Goal: Task Accomplishment & Management: Complete application form

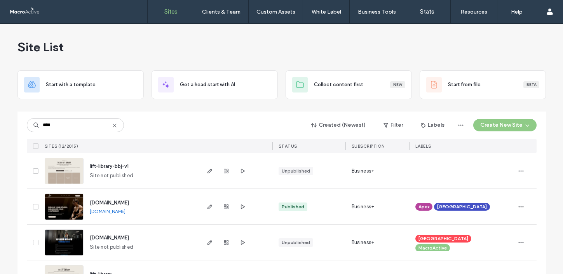
scroll to position [79, 0]
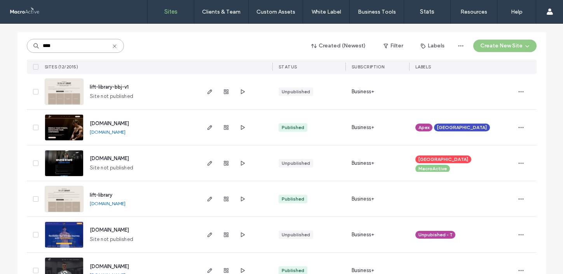
click at [78, 46] on input "****" at bounding box center [75, 46] width 97 height 14
drag, startPoint x: 54, startPoint y: 45, endPoint x: 24, endPoint y: 45, distance: 30.7
click at [27, 45] on input "****" at bounding box center [75, 46] width 97 height 14
type input "*"
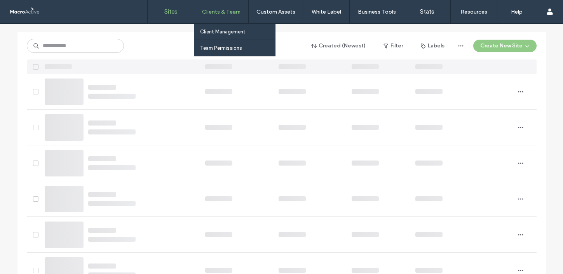
click at [225, 19] on div "Clients & Team" at bounding box center [221, 11] width 54 height 23
click at [217, 31] on label "Client Management" at bounding box center [222, 32] width 45 height 6
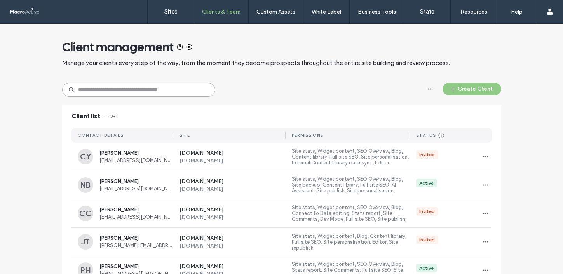
click at [122, 91] on input at bounding box center [138, 90] width 153 height 14
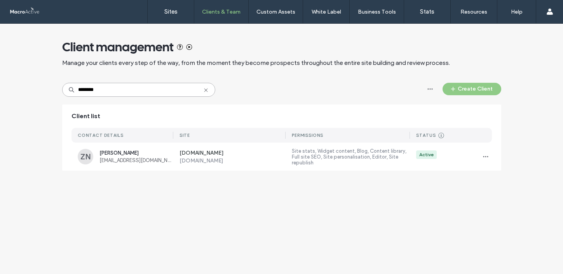
type input "*********"
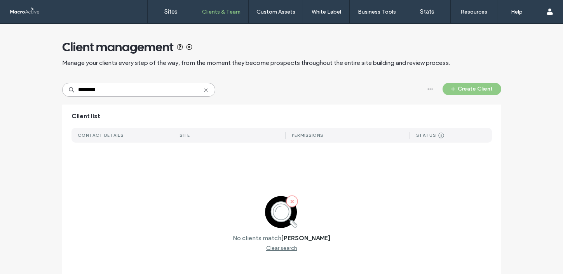
drag, startPoint x: 98, startPoint y: 89, endPoint x: 62, endPoint y: 88, distance: 36.2
click at [62, 88] on input "*********" at bounding box center [138, 90] width 153 height 14
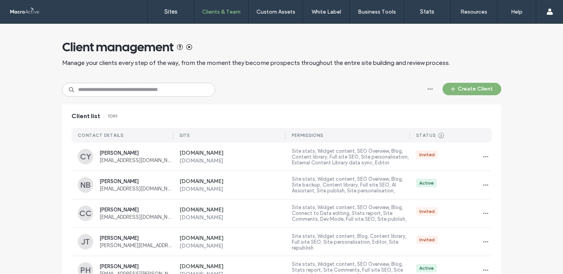
click at [468, 89] on button "Create Client" at bounding box center [472, 89] width 59 height 12
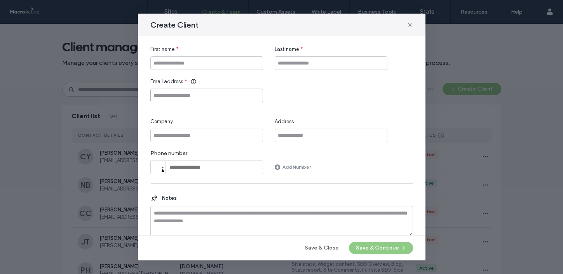
click at [201, 98] on input "Email address" at bounding box center [206, 96] width 113 height 14
paste input "**********"
type input "**********"
click at [201, 59] on input "First name" at bounding box center [206, 63] width 113 height 14
type input "****"
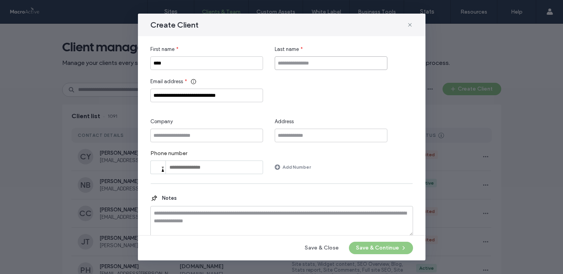
click at [303, 64] on input "Last name" at bounding box center [331, 63] width 113 height 14
type input "**********"
click at [373, 247] on button "Save & Continue" at bounding box center [381, 248] width 64 height 12
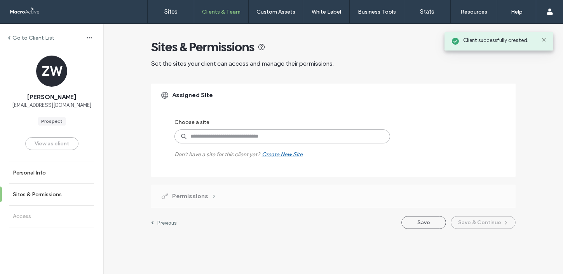
click at [222, 139] on input at bounding box center [283, 136] width 216 height 14
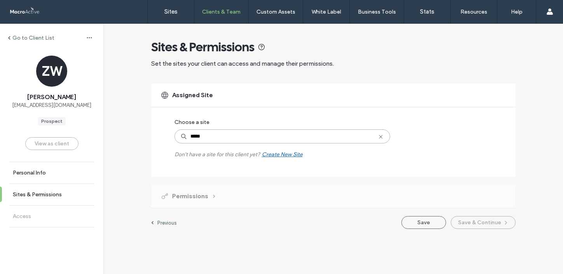
type input "******"
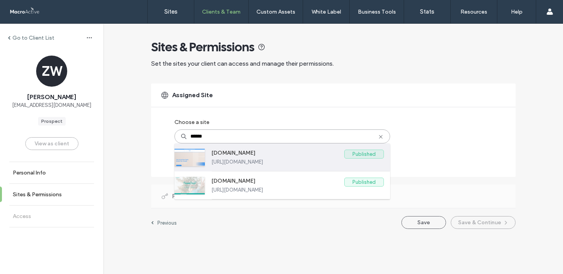
click at [291, 161] on label "[URL][DOMAIN_NAME]" at bounding box center [297, 162] width 173 height 6
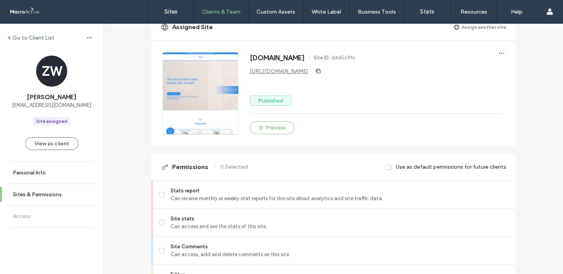
scroll to position [108, 0]
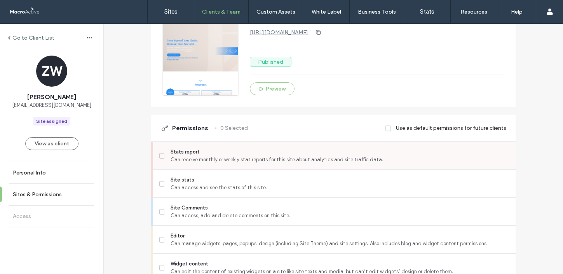
click at [160, 159] on label "Stats report Can receive monthly or weekly stat reports for this site about ana…" at bounding box center [334, 156] width 350 height 16
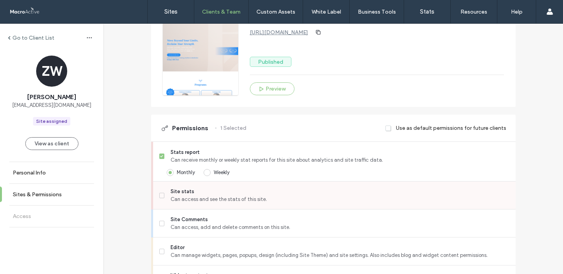
click at [160, 188] on label "Site stats Can access and see the stats of this site." at bounding box center [334, 196] width 350 height 16
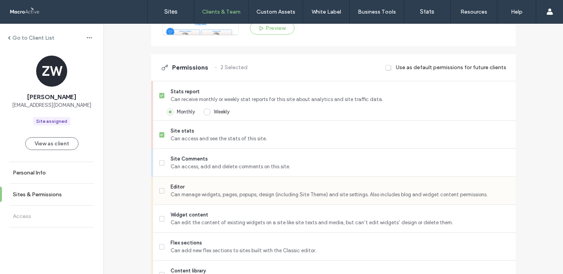
scroll to position [190, 0]
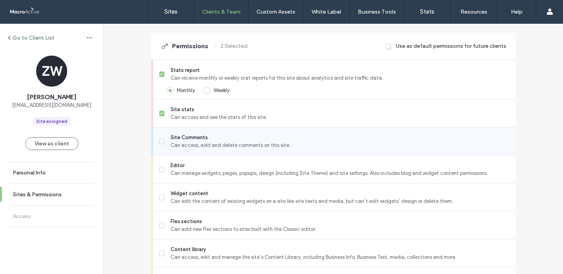
click at [160, 134] on label "Site Comments Can access, add and delete comments on this site." at bounding box center [334, 142] width 350 height 16
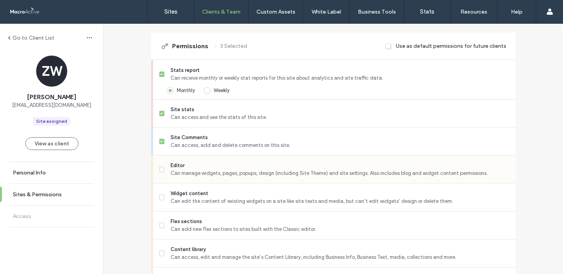
click at [161, 169] on icon at bounding box center [162, 169] width 3 height 2
click at [159, 198] on span at bounding box center [161, 197] width 5 height 5
click at [159, 170] on span at bounding box center [161, 169] width 5 height 5
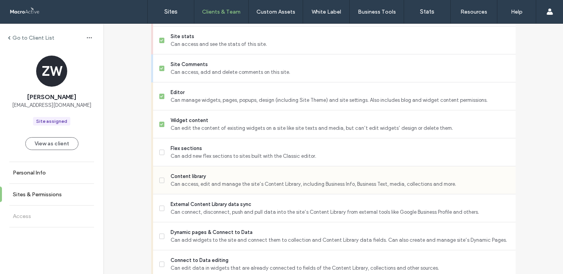
scroll to position [266, 0]
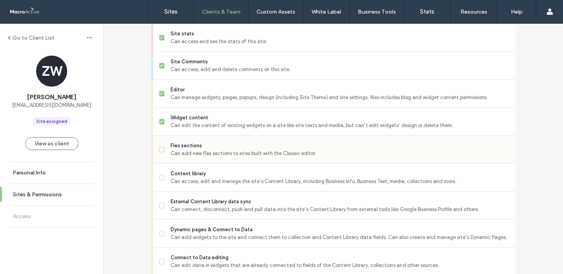
click at [161, 150] on icon at bounding box center [162, 149] width 3 height 2
click at [159, 178] on span at bounding box center [161, 177] width 5 height 5
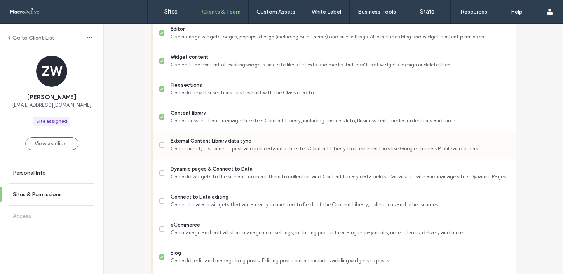
scroll to position [332, 0]
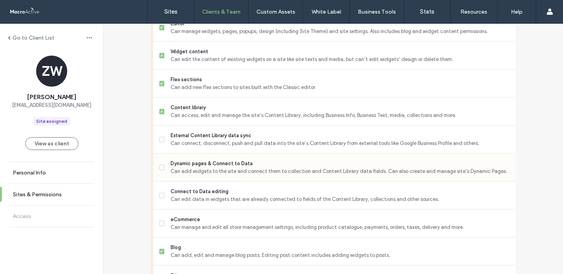
click at [162, 166] on label "Dynamic pages & Connect to Data Can add widgets to the site and connect them to…" at bounding box center [334, 168] width 350 height 16
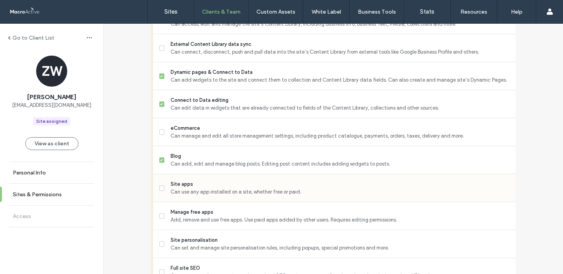
scroll to position [424, 0]
click at [159, 189] on span at bounding box center [161, 187] width 5 height 5
click at [159, 213] on span at bounding box center [161, 215] width 5 height 5
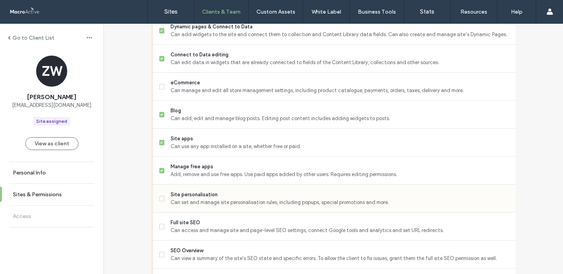
scroll to position [470, 0]
click at [160, 197] on icon at bounding box center [161, 198] width 3 height 2
click at [159, 228] on label "Full site SEO Can access and manage site and page-level SEO settings, connect G…" at bounding box center [334, 226] width 350 height 16
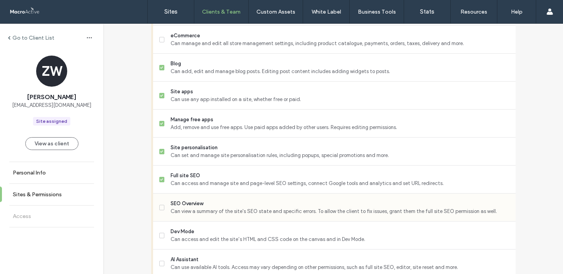
scroll to position [524, 0]
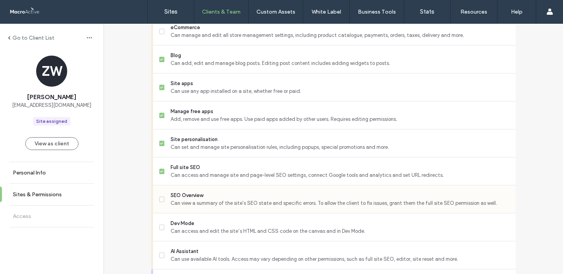
click at [161, 201] on span at bounding box center [161, 199] width 5 height 5
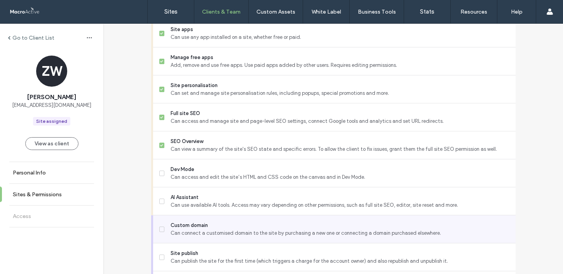
scroll to position [604, 0]
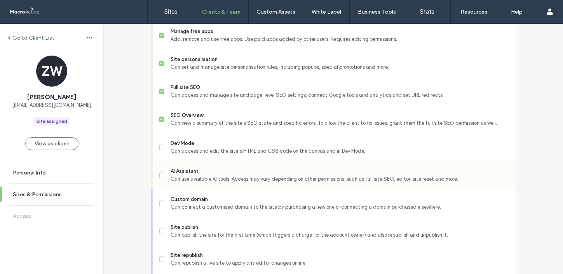
click at [159, 175] on span at bounding box center [161, 175] width 5 height 5
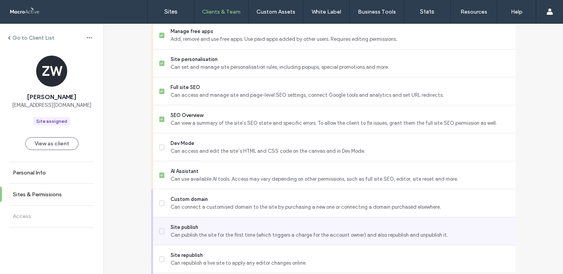
click at [160, 232] on icon at bounding box center [161, 231] width 3 height 2
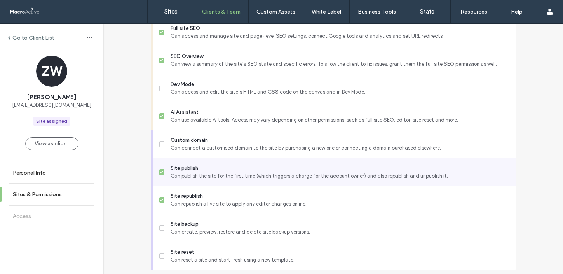
scroll to position [688, 0]
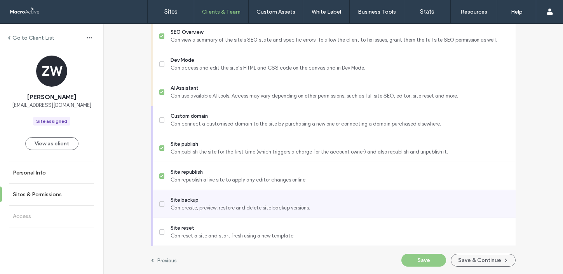
click at [161, 203] on icon at bounding box center [162, 204] width 3 height 2
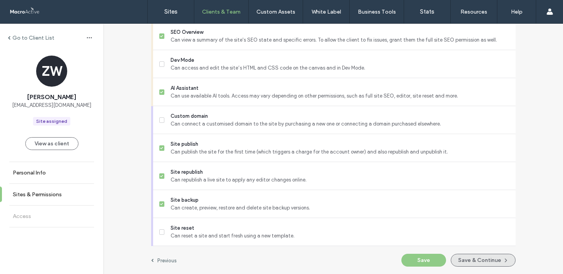
click at [471, 259] on button "Save & Continue" at bounding box center [483, 260] width 65 height 13
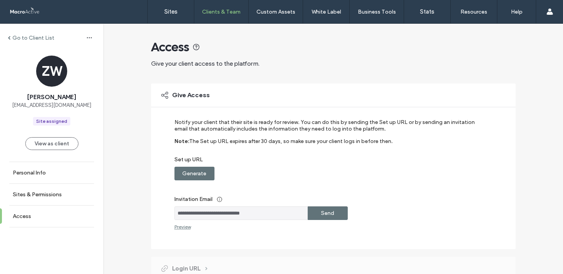
click at [328, 215] on label "Send" at bounding box center [327, 213] width 13 height 14
click at [201, 172] on label "Generate" at bounding box center [194, 173] width 24 height 14
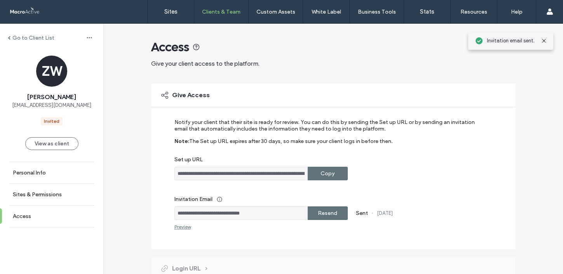
click at [324, 178] on label "Copy" at bounding box center [328, 173] width 14 height 14
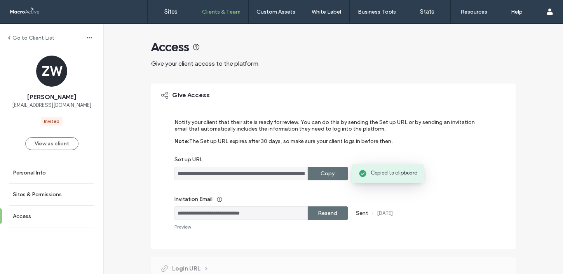
scroll to position [117, 0]
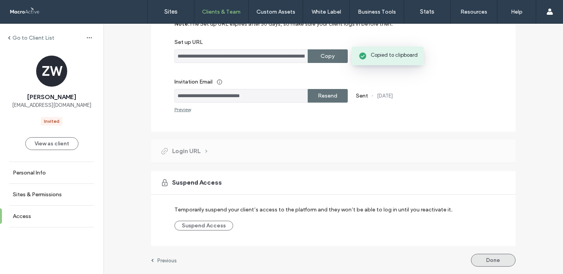
click at [484, 260] on button "Done" at bounding box center [493, 260] width 45 height 13
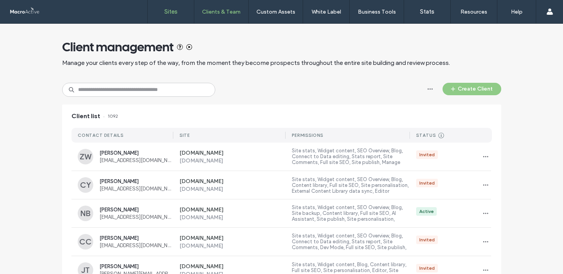
click at [179, 13] on link "Sites" at bounding box center [171, 11] width 46 height 23
